Goal: Task Accomplishment & Management: Use online tool/utility

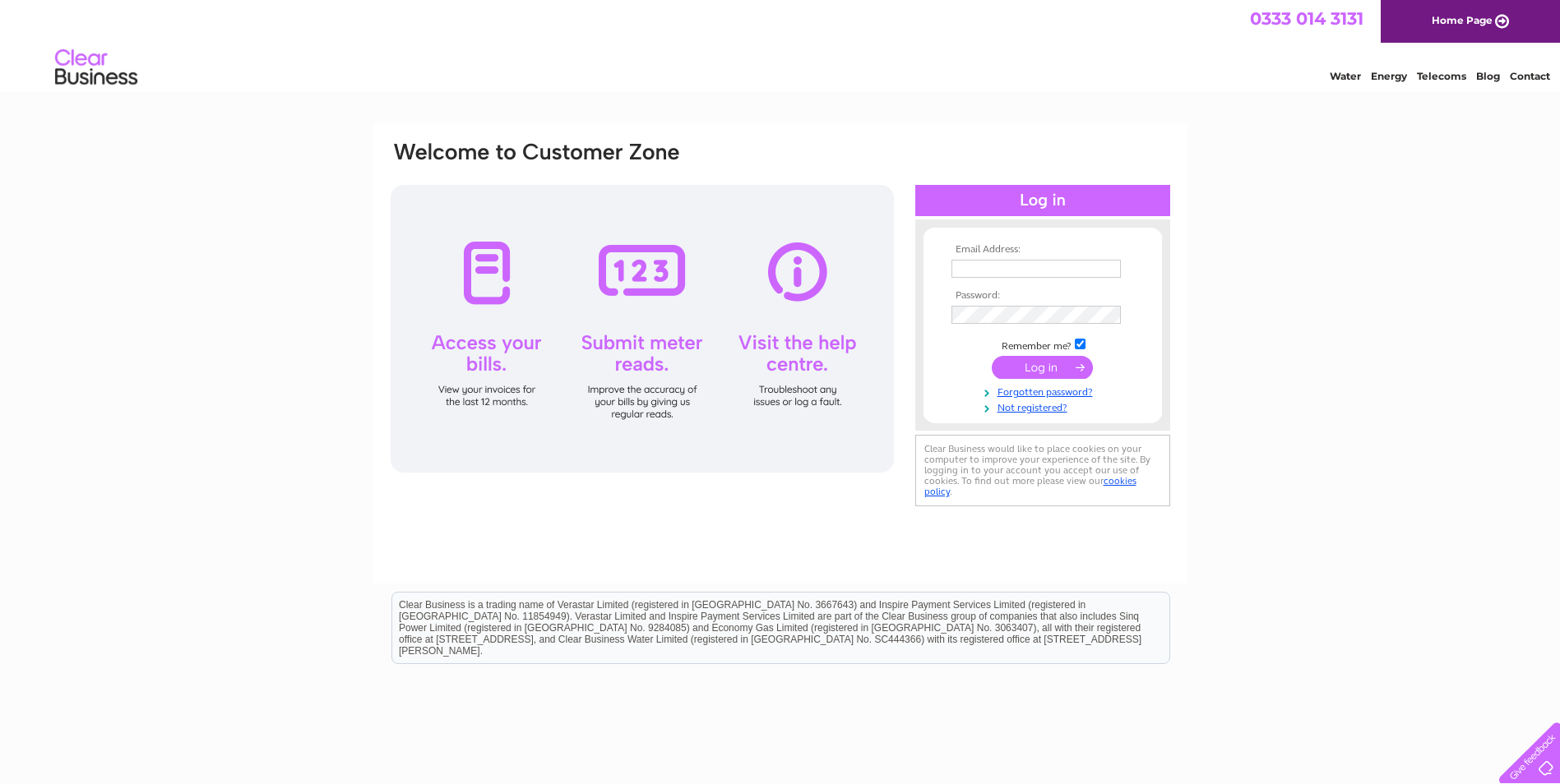
click at [978, 267] on input "text" at bounding box center [1036, 269] width 169 height 18
type input "[EMAIL_ADDRESS][DOMAIN_NAME]"
click at [1036, 369] on input "submit" at bounding box center [1042, 367] width 102 height 23
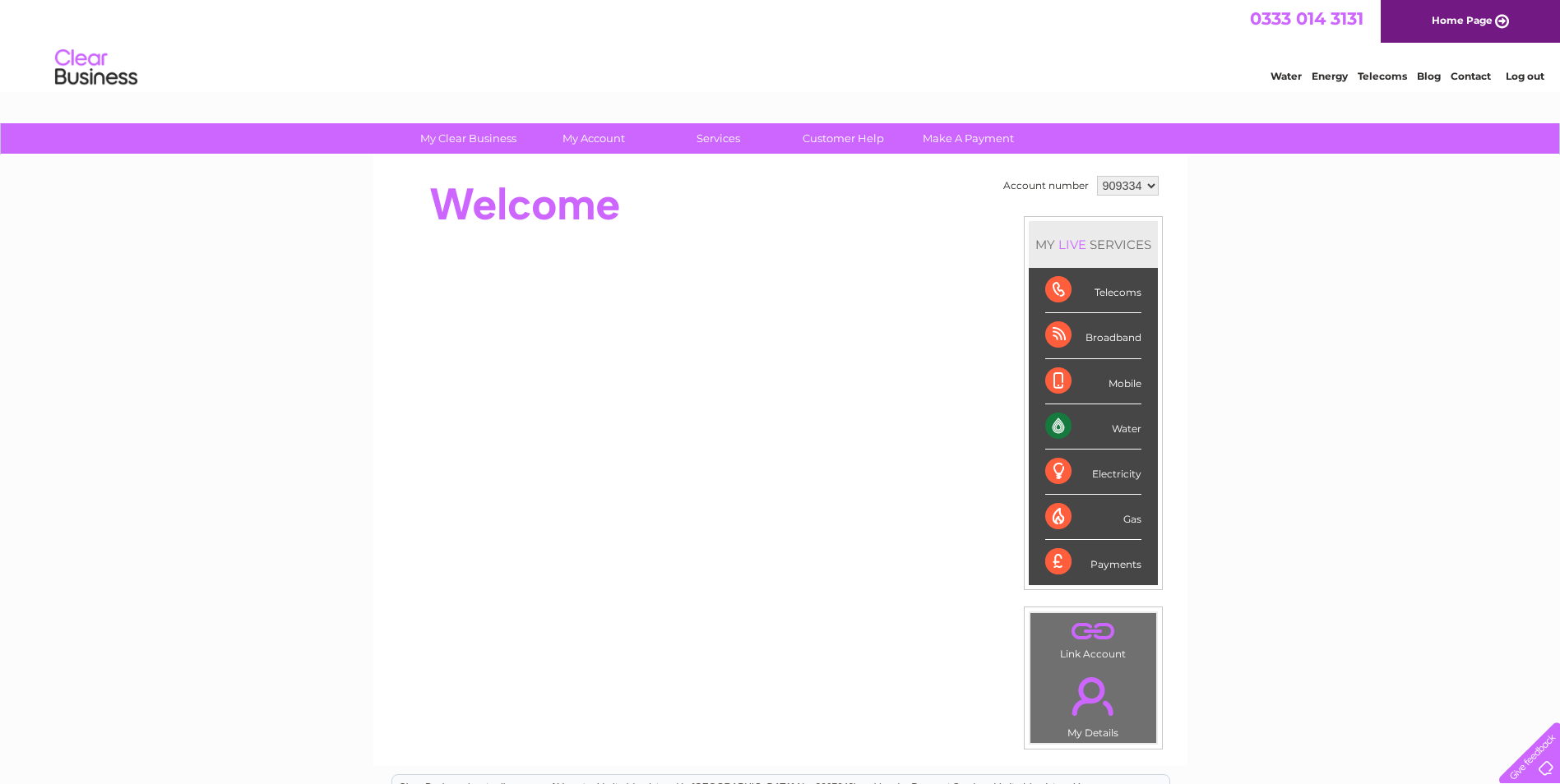
click at [1056, 423] on div "Water" at bounding box center [1093, 426] width 96 height 45
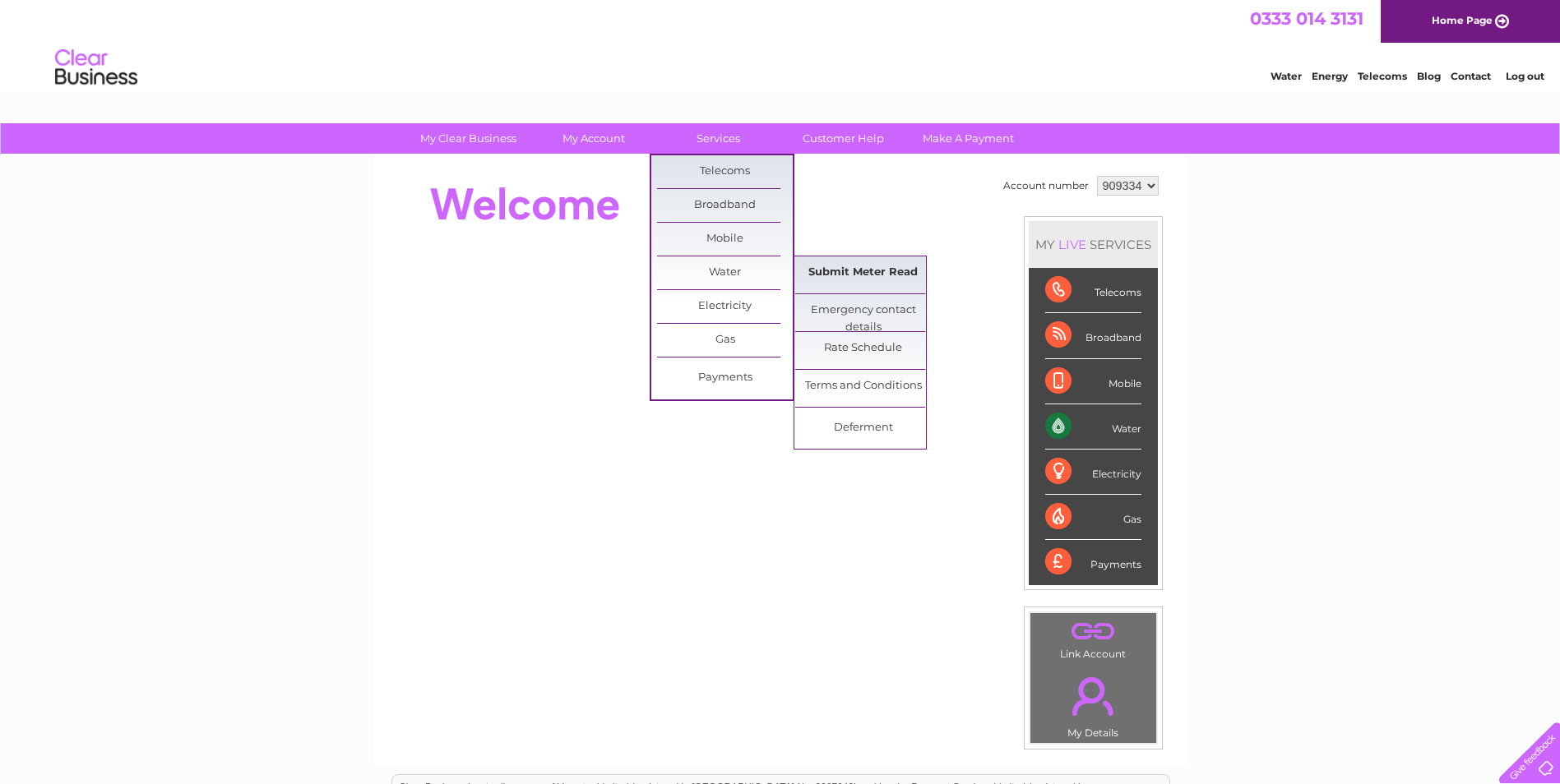
click at [844, 271] on link "Submit Meter Read" at bounding box center [863, 273] width 135 height 33
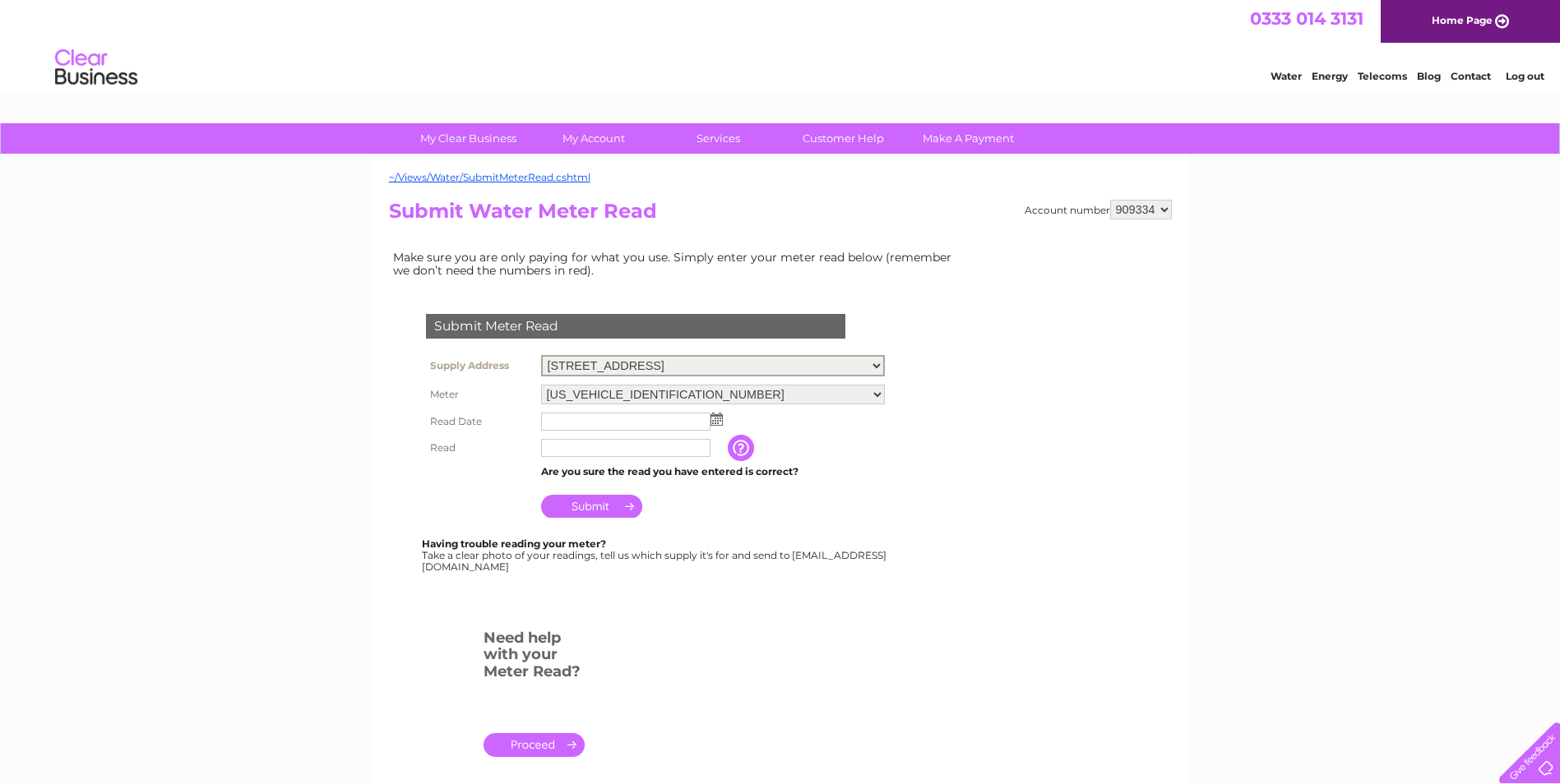
click at [877, 367] on select "Crookedshaws Farm, Kelso, Roxburghshire, TD5 8PS Primside Farm, Taps And Trough…" at bounding box center [712, 365] width 343 height 21
select select "550752"
click at [541, 355] on select "Crookedshaws Farm, Kelso, Roxburghshire, TD5 8PS Primside Farm, Taps And Trough…" at bounding box center [712, 365] width 343 height 21
click at [876, 365] on select "Crookedshaws Farm, Kelso, Roxburghshire, TD5 8PS Primside Farm, Taps And Trough…" at bounding box center [712, 365] width 343 height 21
select select "550750"
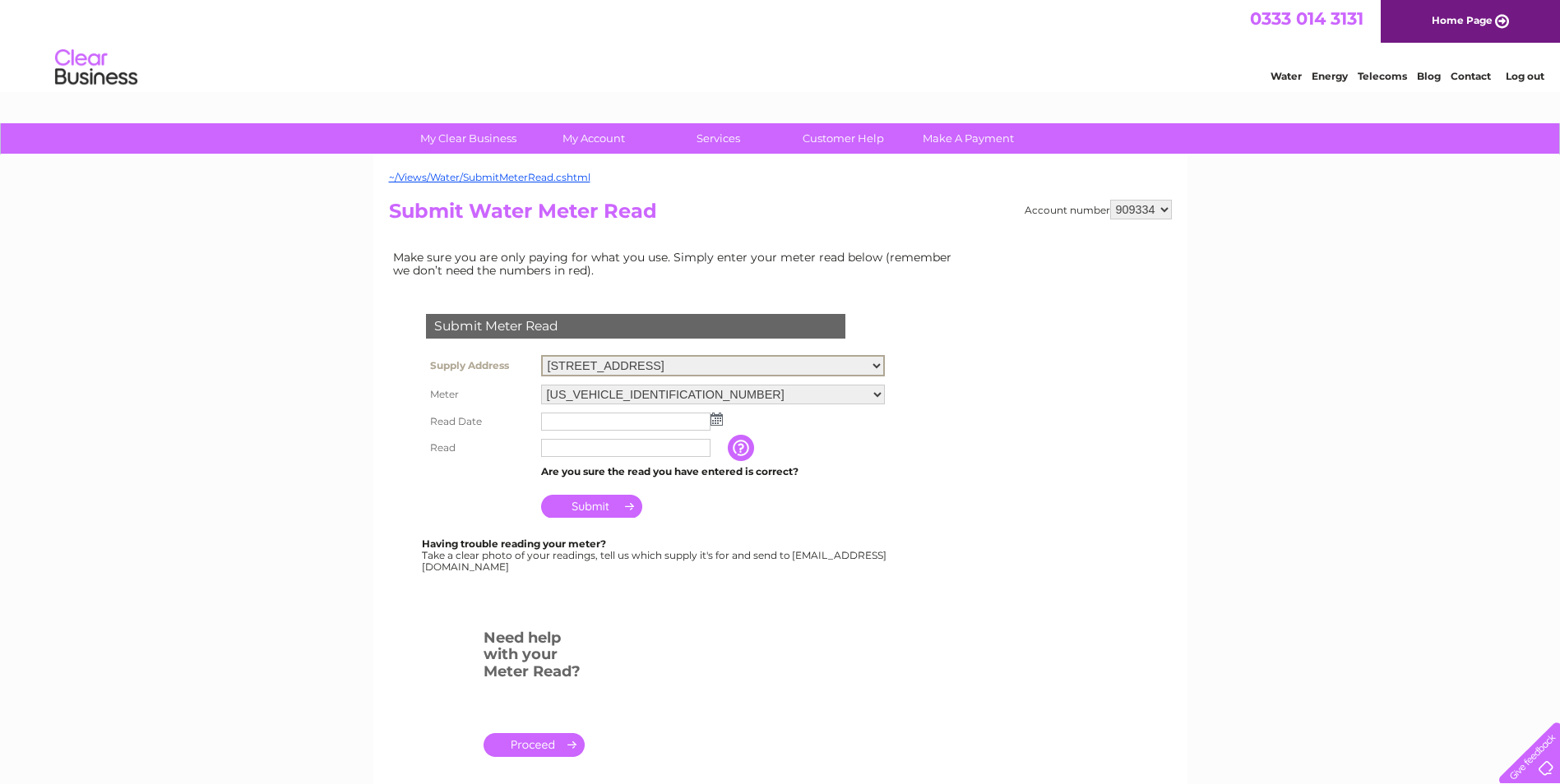
click at [541, 355] on select "Crookedshaws Farm, Kelso, Roxburghshire, TD5 8PS Primside Farm, Taps And Trough…" at bounding box center [712, 365] width 343 height 21
click at [877, 365] on select "Crookedshaws Farm, [GEOGRAPHIC_DATA], [GEOGRAPHIC_DATA], TD5 8PS [GEOGRAPHIC_DA…" at bounding box center [712, 365] width 343 height 21
select select "550752"
click at [541, 355] on select "Crookedshaws Farm, [GEOGRAPHIC_DATA], [GEOGRAPHIC_DATA], TD5 8PS [GEOGRAPHIC_DA…" at bounding box center [712, 365] width 343 height 21
click at [879, 367] on select "Crookedshaws Farm, [GEOGRAPHIC_DATA], [GEOGRAPHIC_DATA], TD5 8PS [GEOGRAPHIC_DA…" at bounding box center [712, 365] width 343 height 21
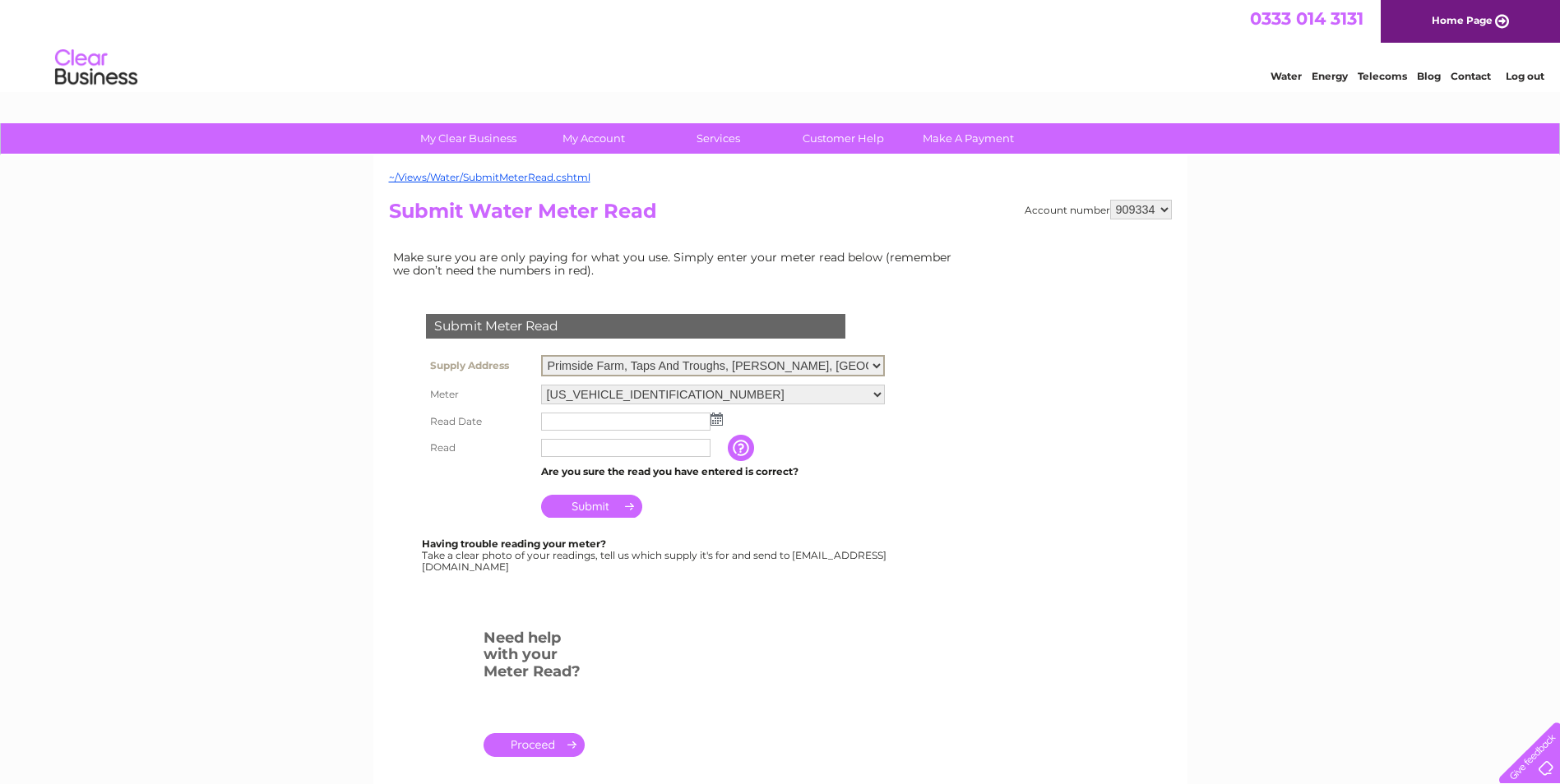
select select "550750"
click at [541, 355] on select "Crookedshaws Farm, [GEOGRAPHIC_DATA], [GEOGRAPHIC_DATA], TD5 8PS [GEOGRAPHIC_DA…" at bounding box center [712, 365] width 343 height 21
click at [878, 364] on select "Crookedshaws Farm, [GEOGRAPHIC_DATA], [GEOGRAPHIC_DATA], TD5 8PS [GEOGRAPHIC_DA…" at bounding box center [712, 365] width 343 height 21
select select "550752"
click at [541, 355] on select "Crookedshaws Farm, Kelso, Roxburghshire, TD5 8PS Primside Farm, Taps And Trough…" at bounding box center [712, 365] width 343 height 21
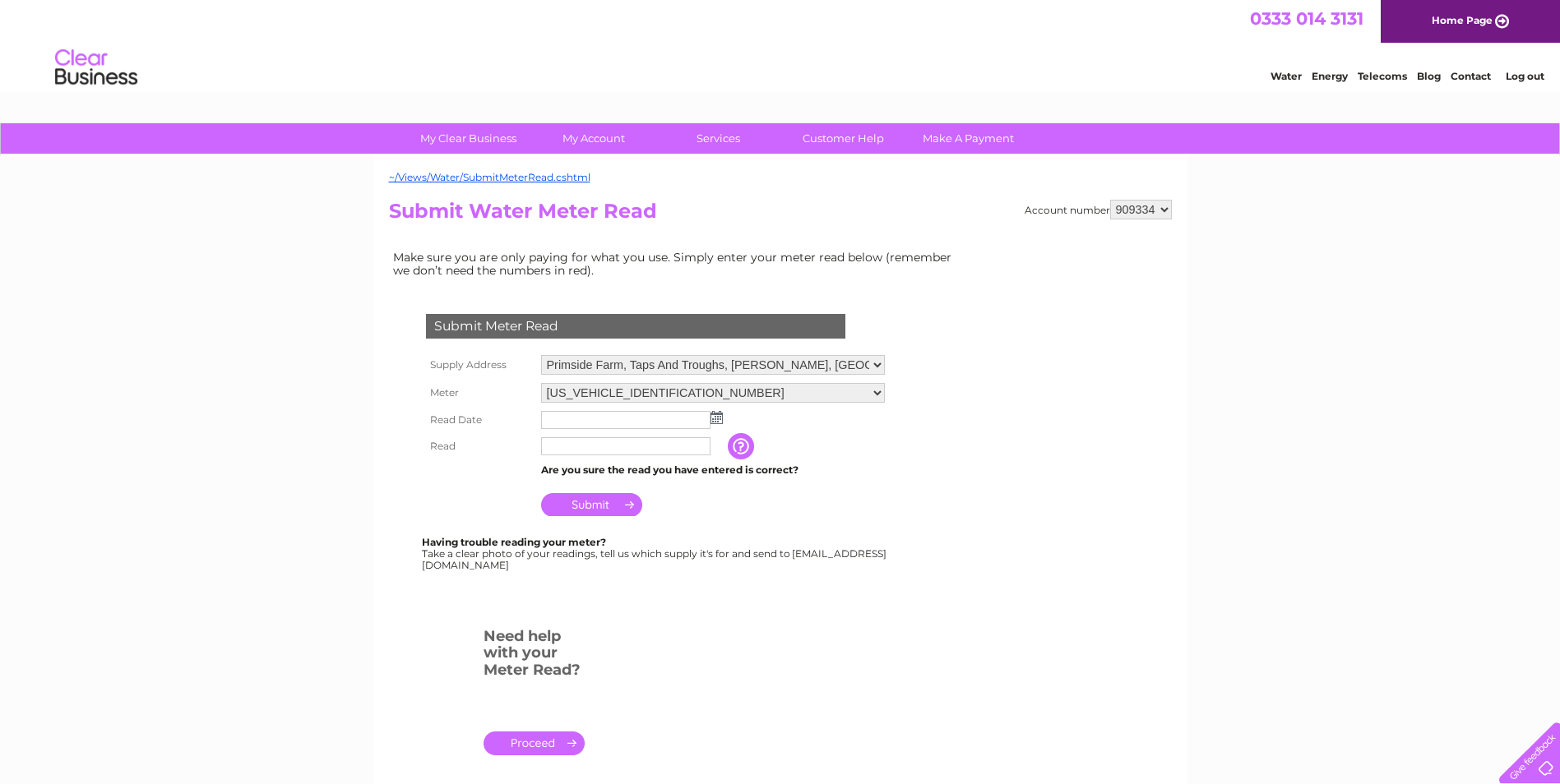
click at [714, 420] on img at bounding box center [717, 418] width 13 height 14
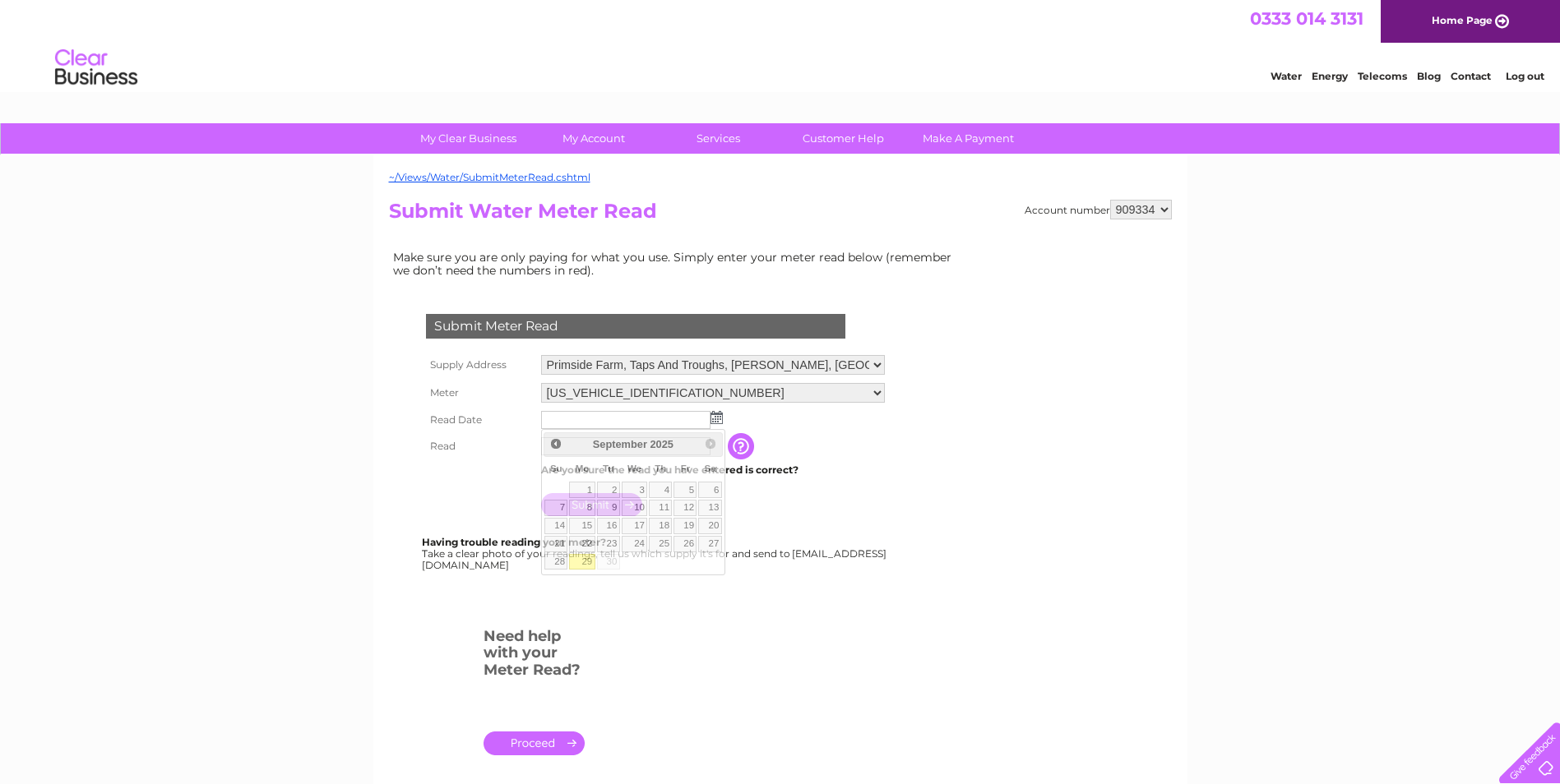
click at [863, 500] on td "Submit" at bounding box center [713, 500] width 352 height 40
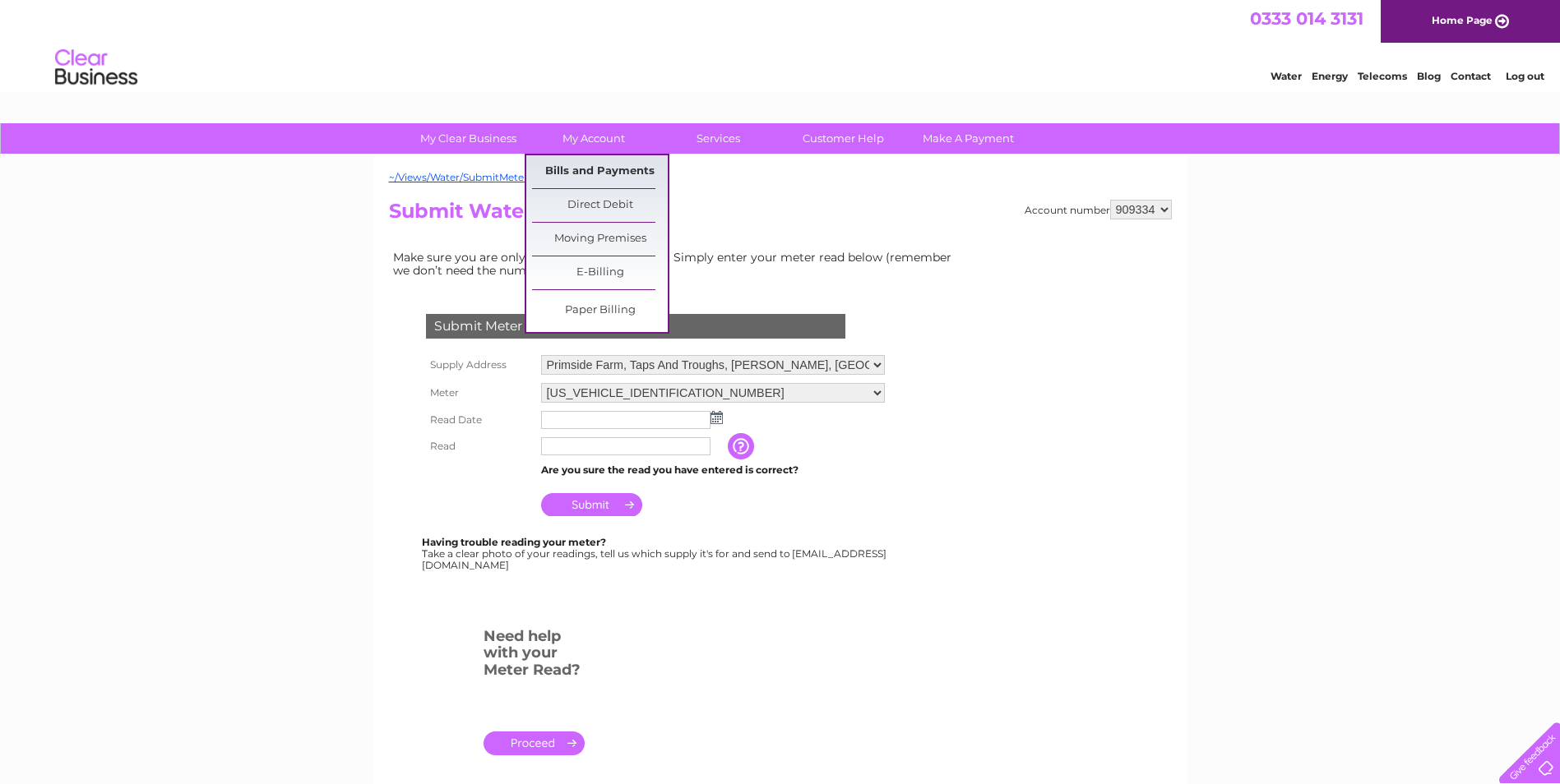
click at [599, 164] on link "Bills and Payments" at bounding box center [600, 172] width 135 height 33
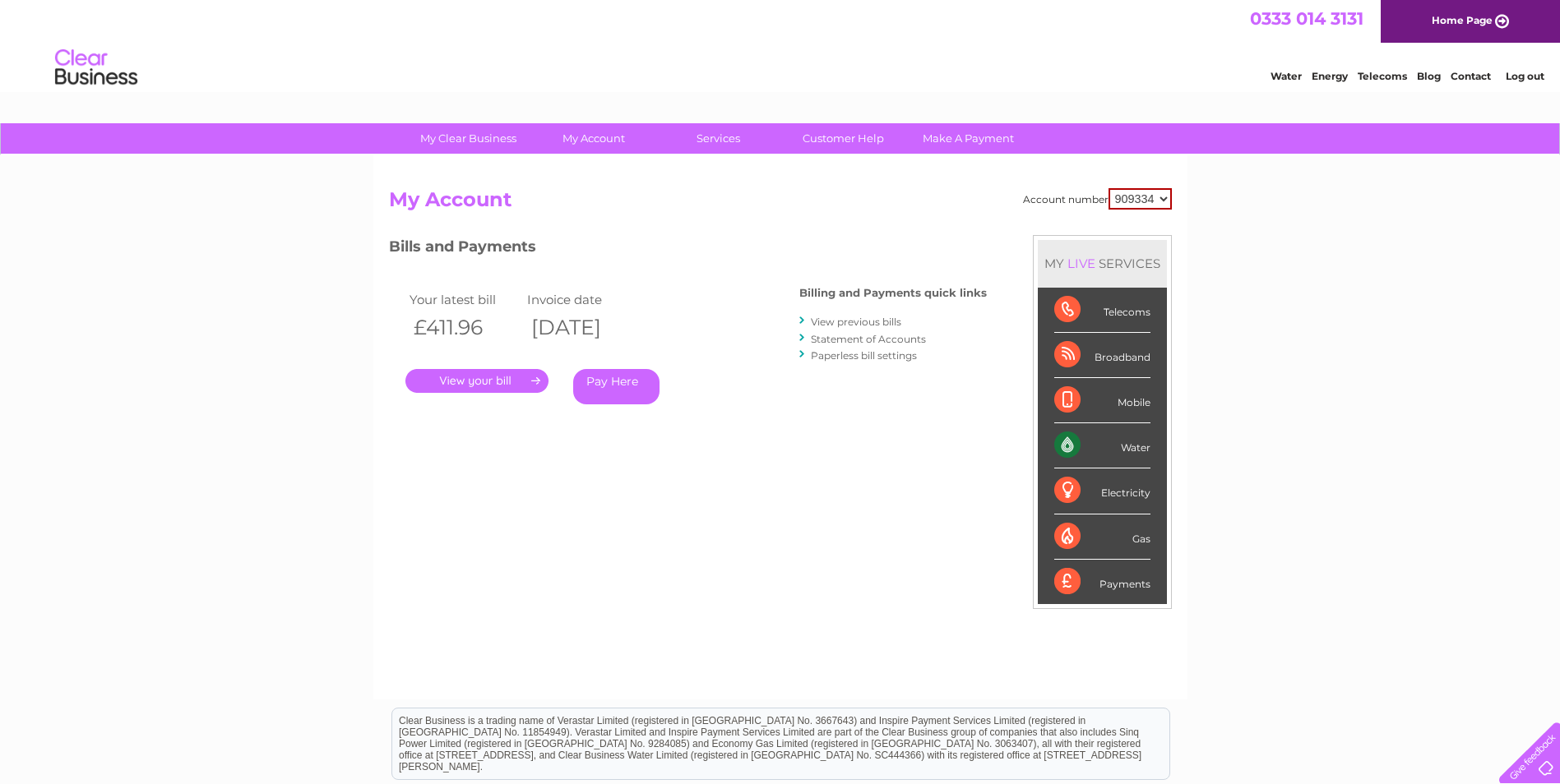
click at [883, 321] on link "View previous bills" at bounding box center [856, 321] width 91 height 13
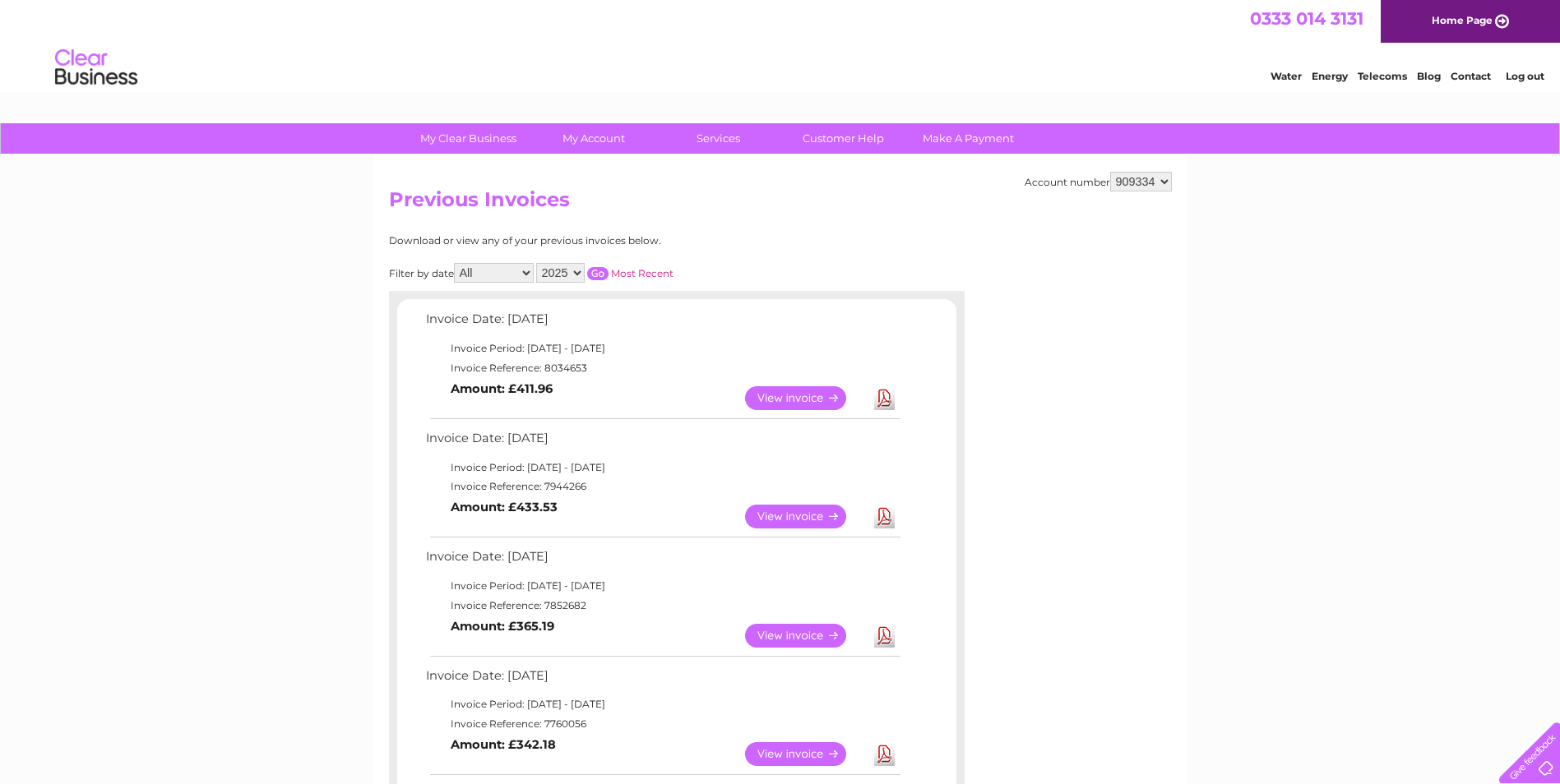
click at [800, 394] on link "View" at bounding box center [805, 398] width 121 height 24
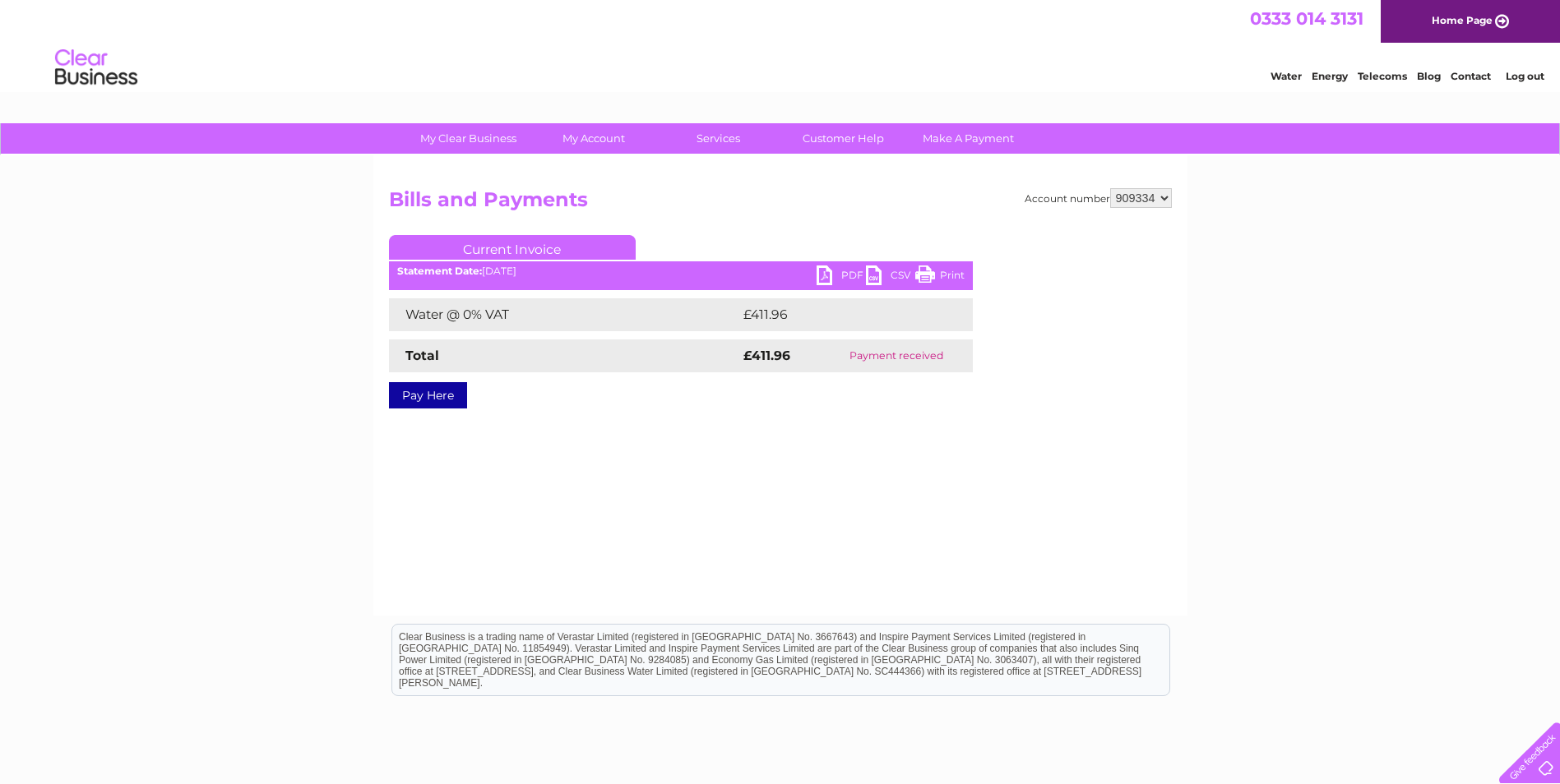
click at [821, 277] on link "PDF" at bounding box center [840, 277] width 49 height 24
